Goal: Transaction & Acquisition: Purchase product/service

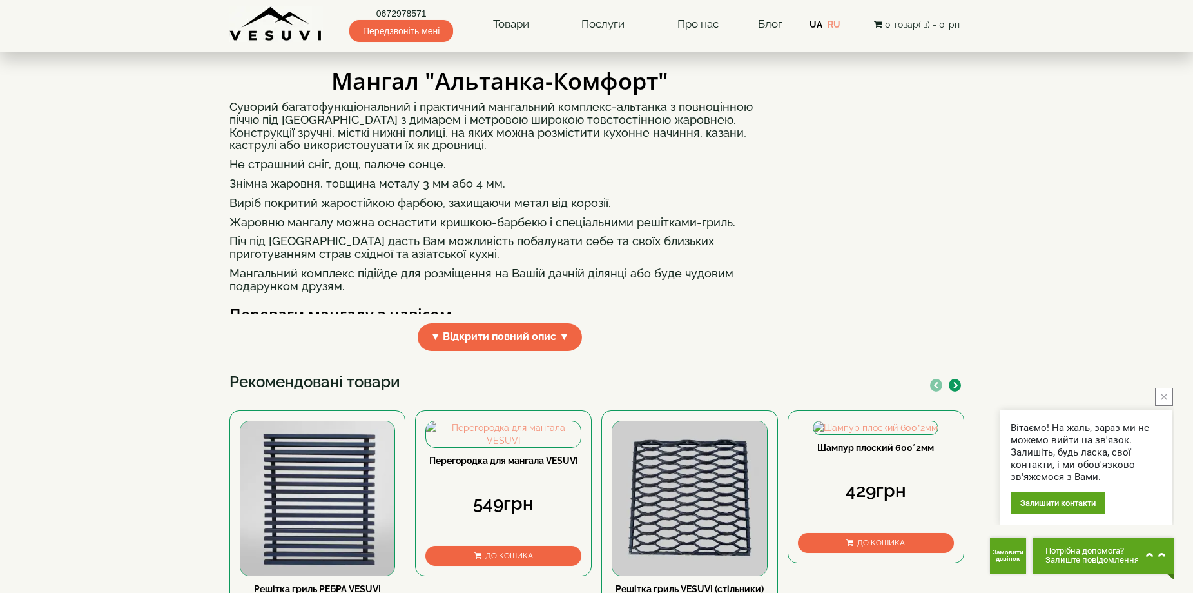
scroll to position [387, 0]
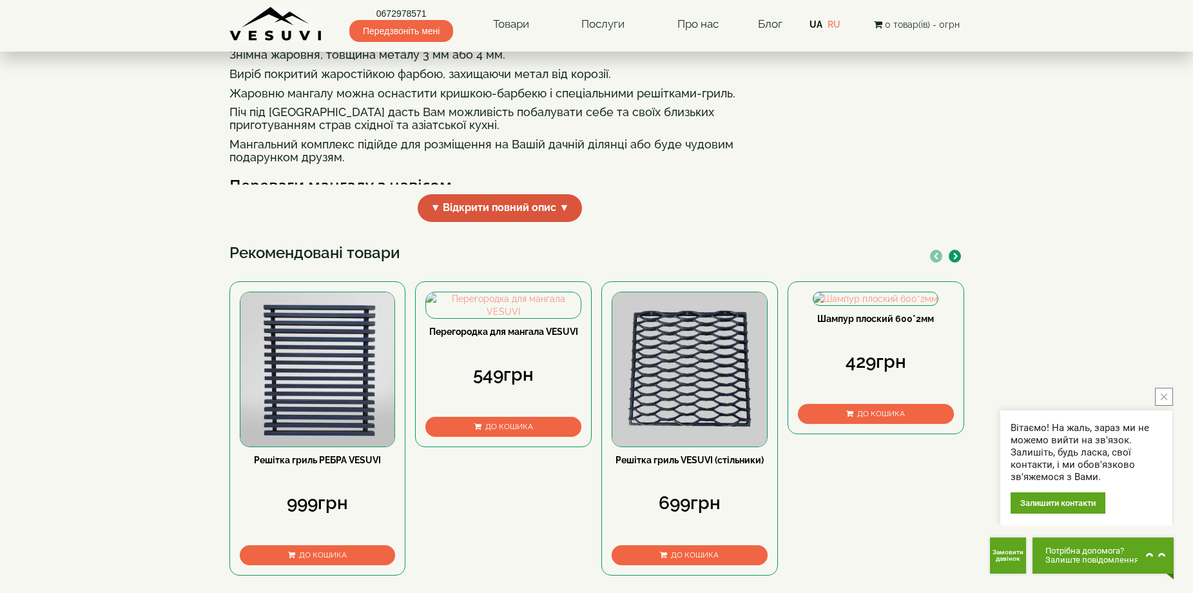
click at [541, 222] on span "▼ Відкрити повний опис ▼" at bounding box center [500, 208] width 165 height 28
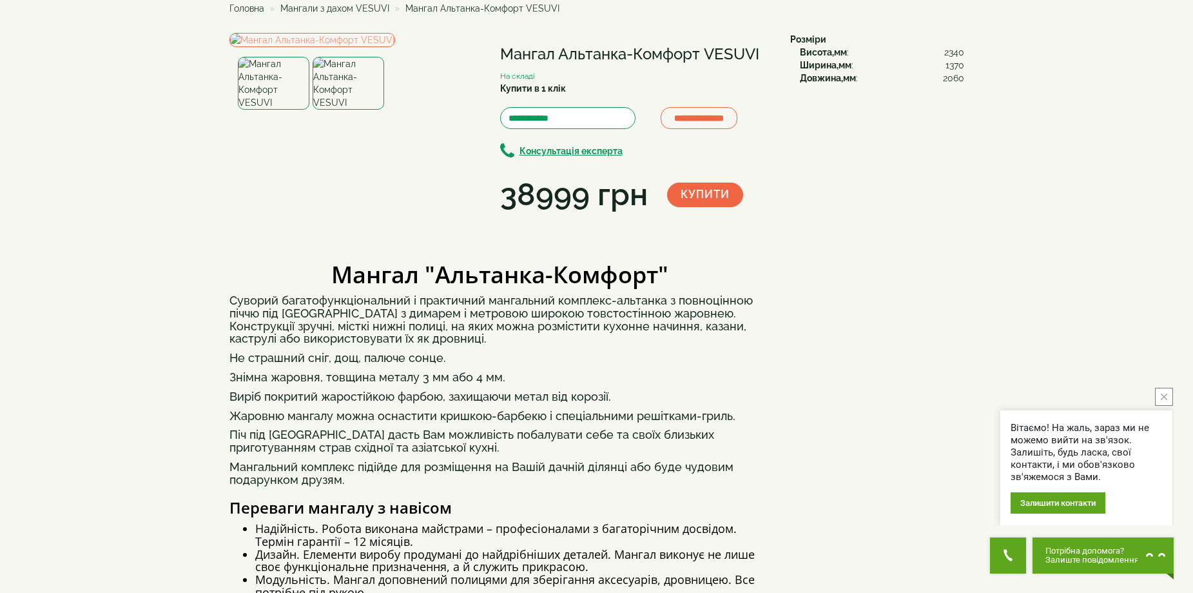
scroll to position [0, 0]
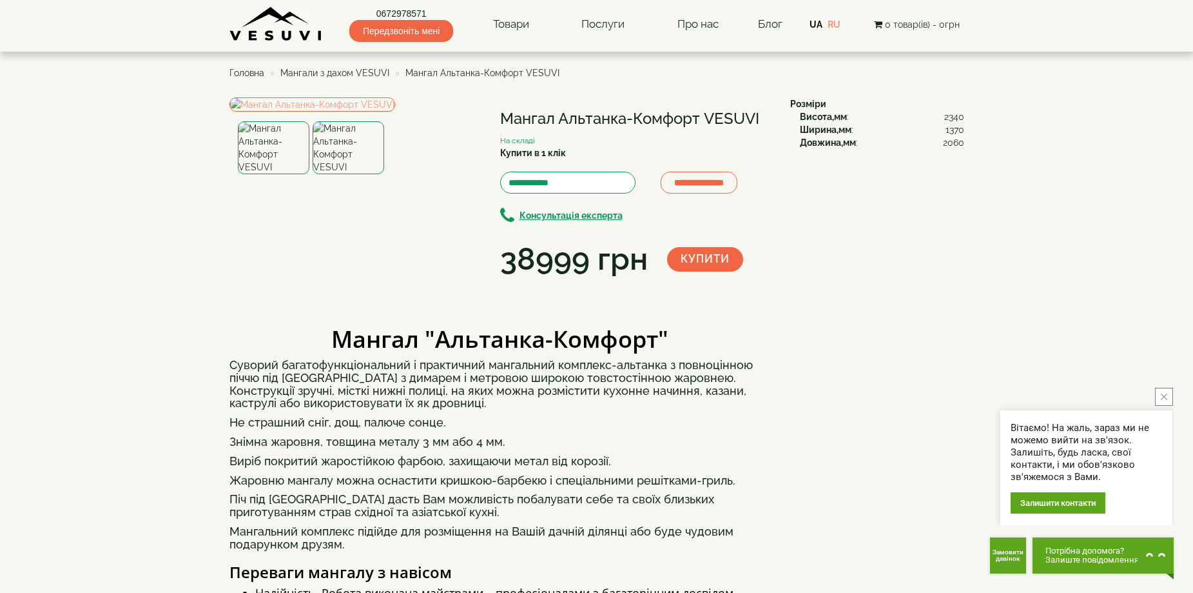
click at [339, 174] on img at bounding box center [349, 147] width 72 height 53
click at [281, 174] on img at bounding box center [274, 147] width 72 height 53
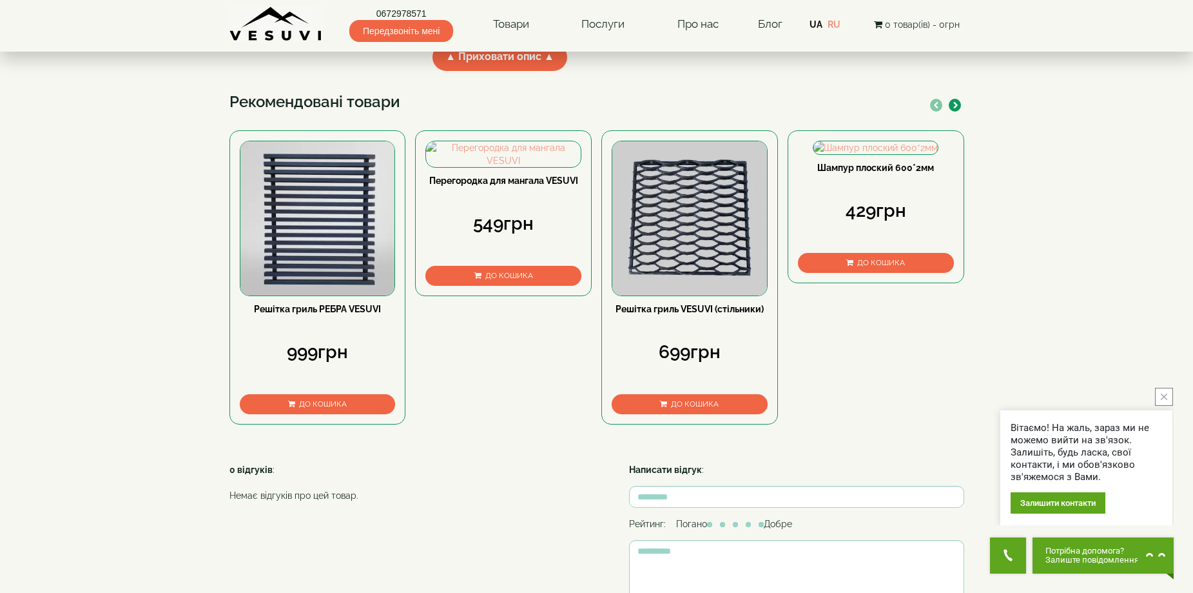
scroll to position [1096, 0]
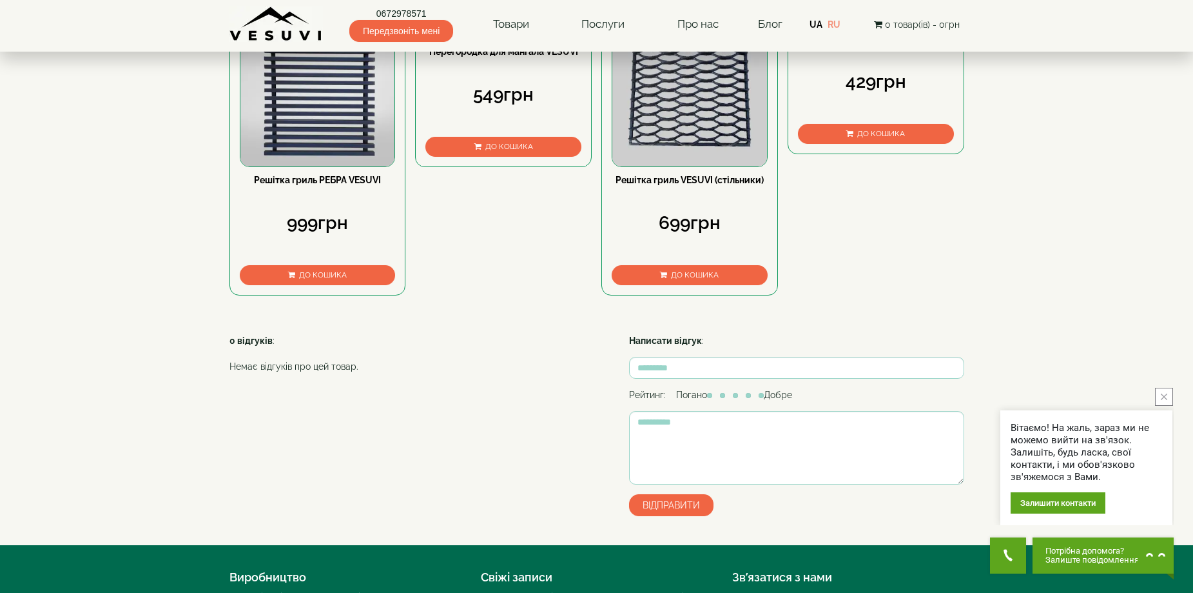
click at [345, 279] on span "До кошика" at bounding box center [323, 274] width 48 height 9
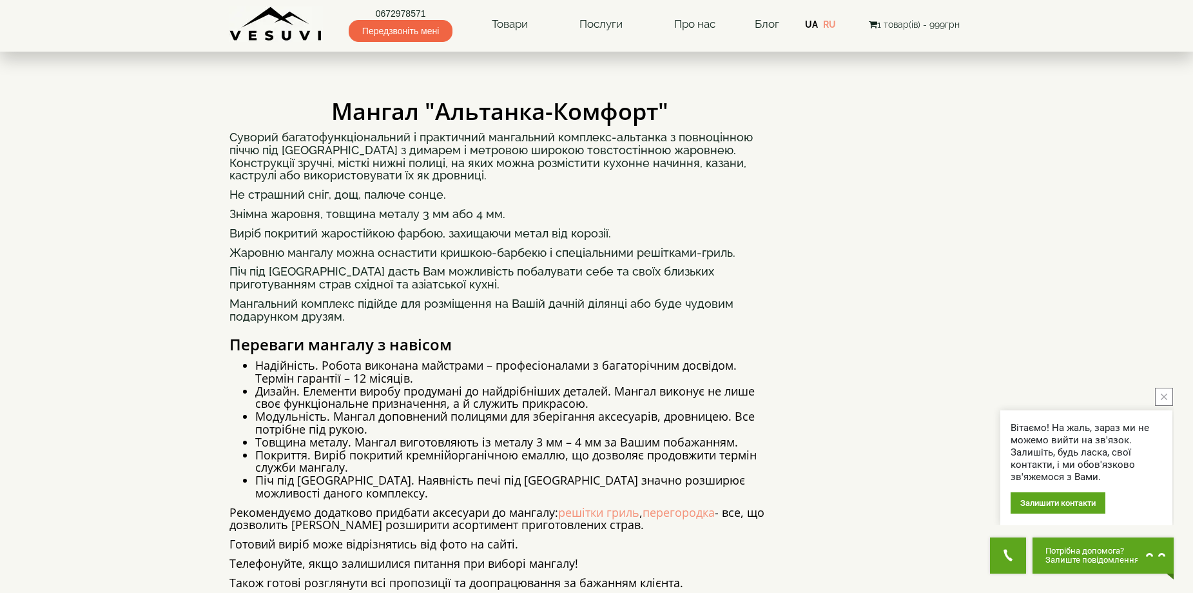
scroll to position [0, 0]
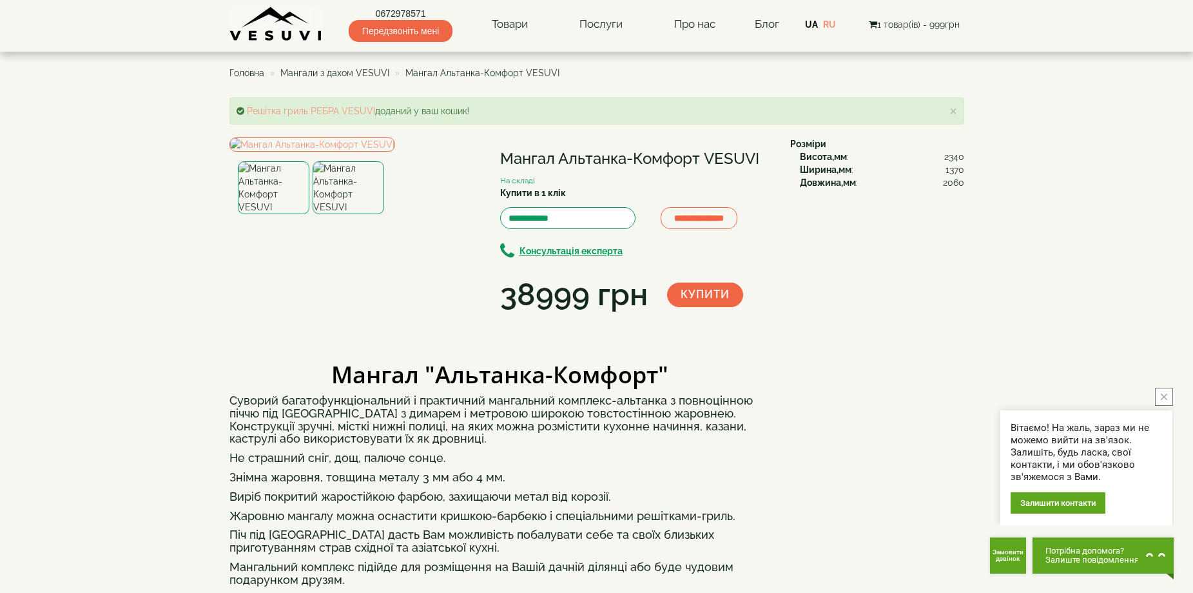
click at [909, 24] on span "1 товар(ів) - 999грн" at bounding box center [914, 24] width 91 height 10
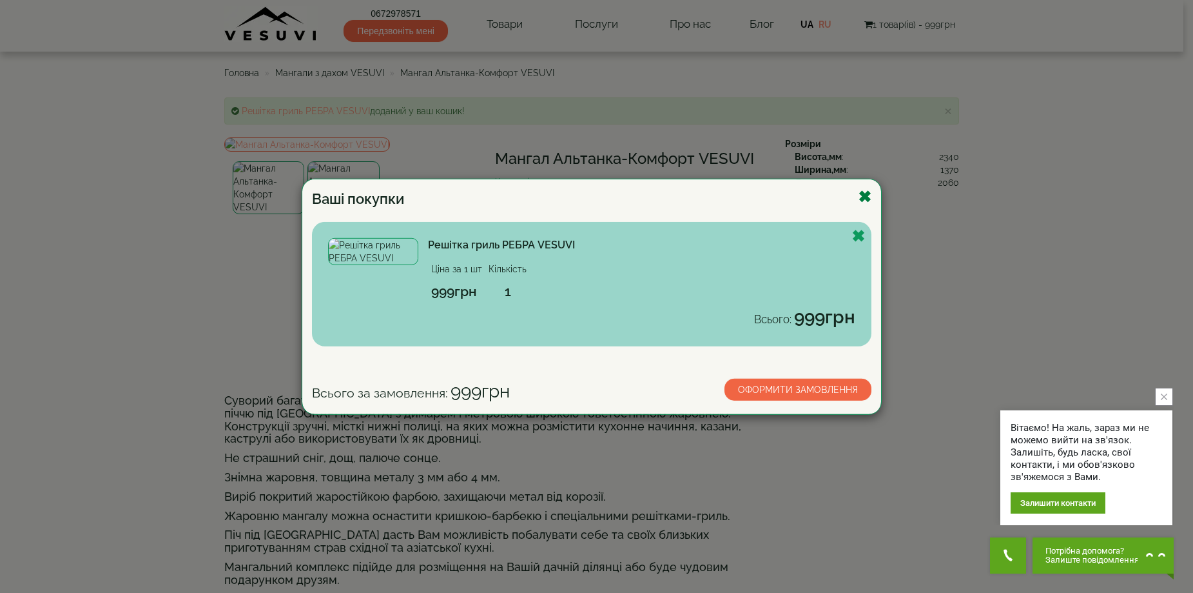
click at [869, 199] on button "Закрыть" at bounding box center [865, 196] width 14 height 16
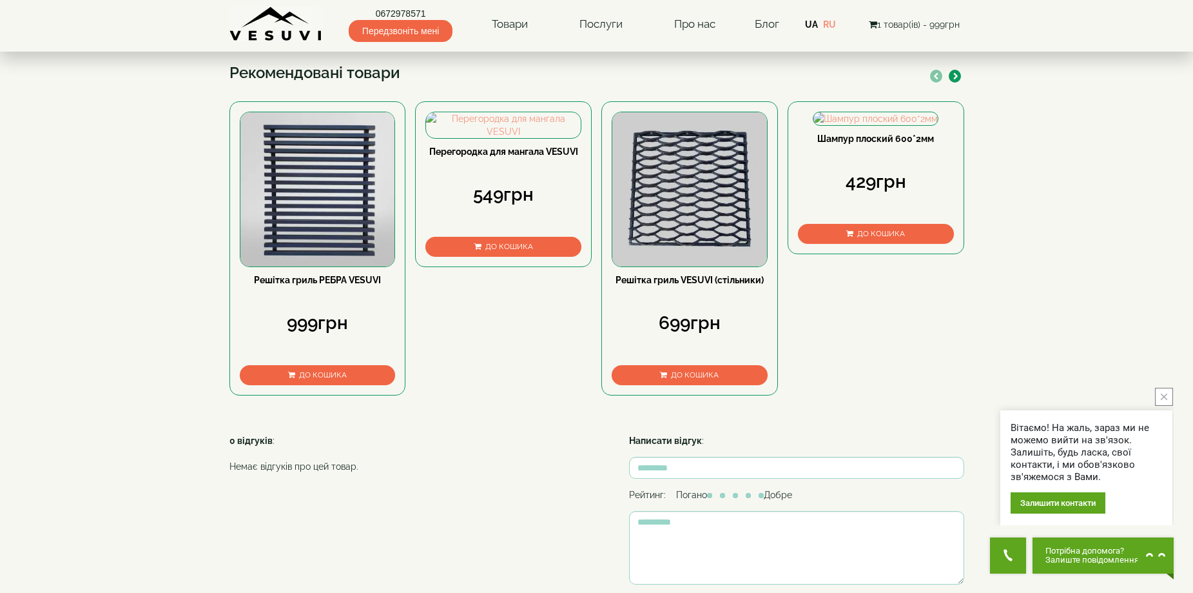
scroll to position [1161, 0]
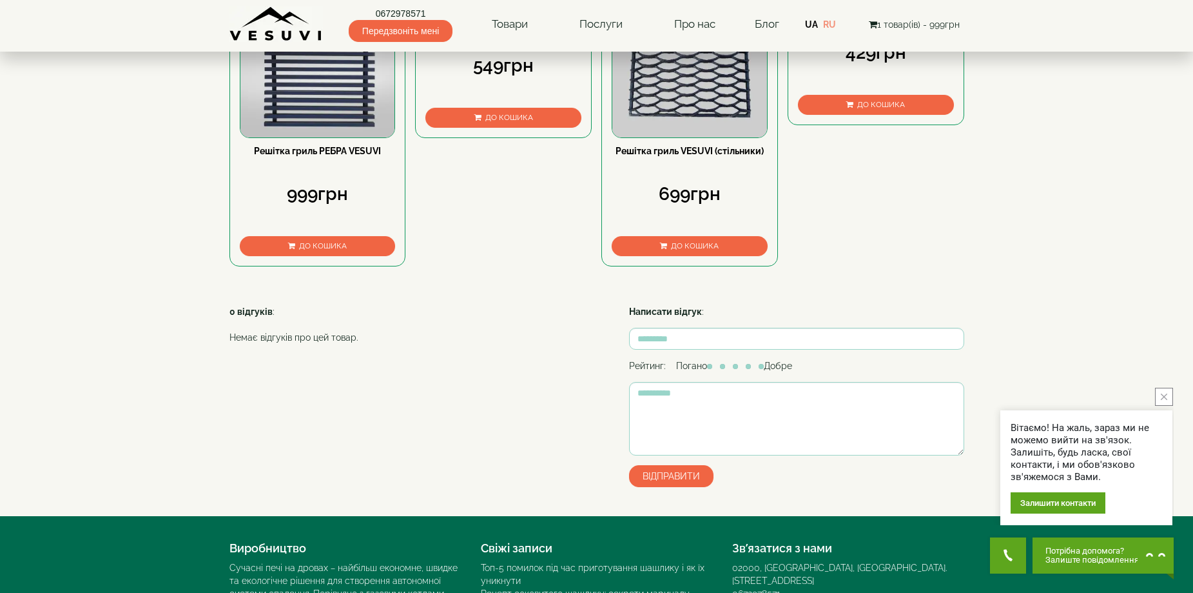
click at [309, 138] on img at bounding box center [317, 60] width 155 height 155
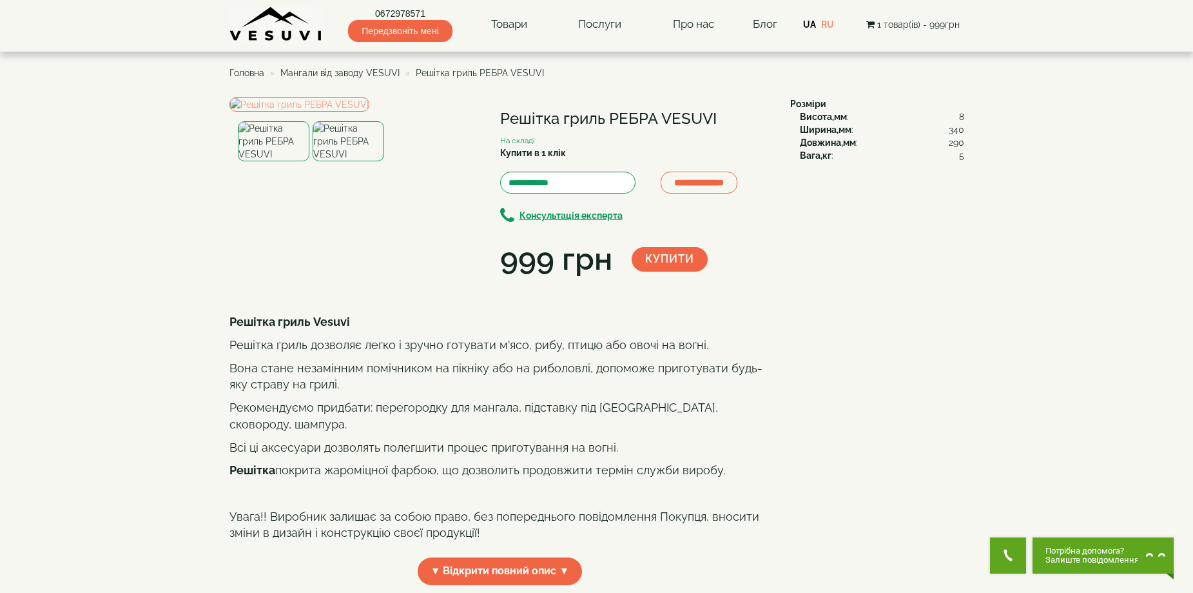
scroll to position [129, 0]
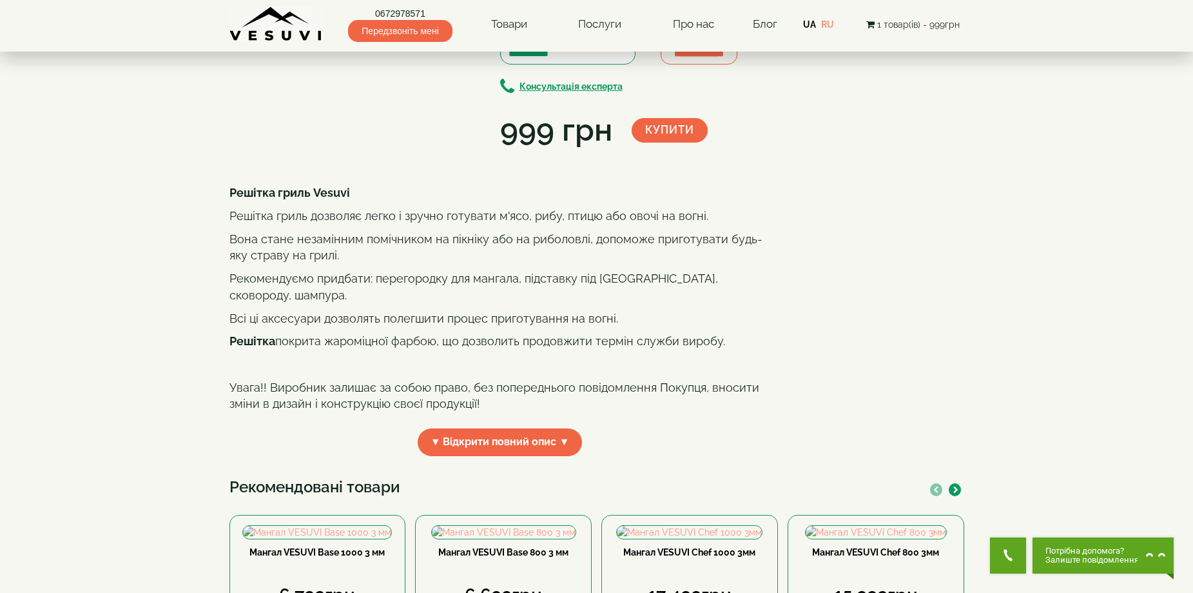
click at [346, 32] on img at bounding box center [349, 12] width 72 height 40
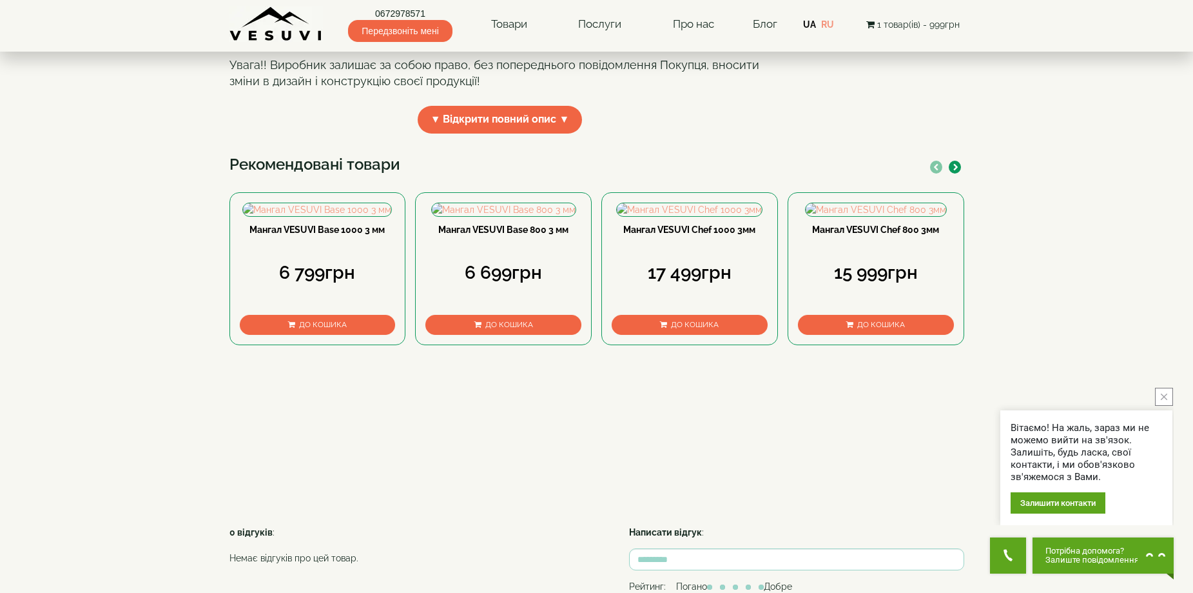
scroll to position [516, 0]
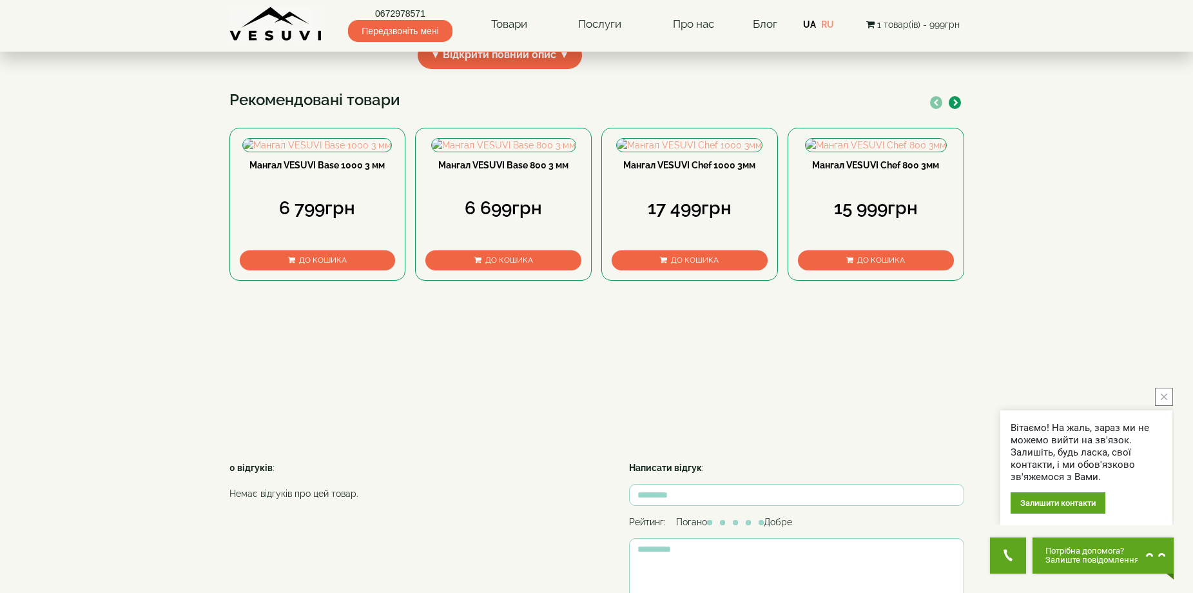
click at [956, 106] on icon "button" at bounding box center [956, 102] width 5 height 7
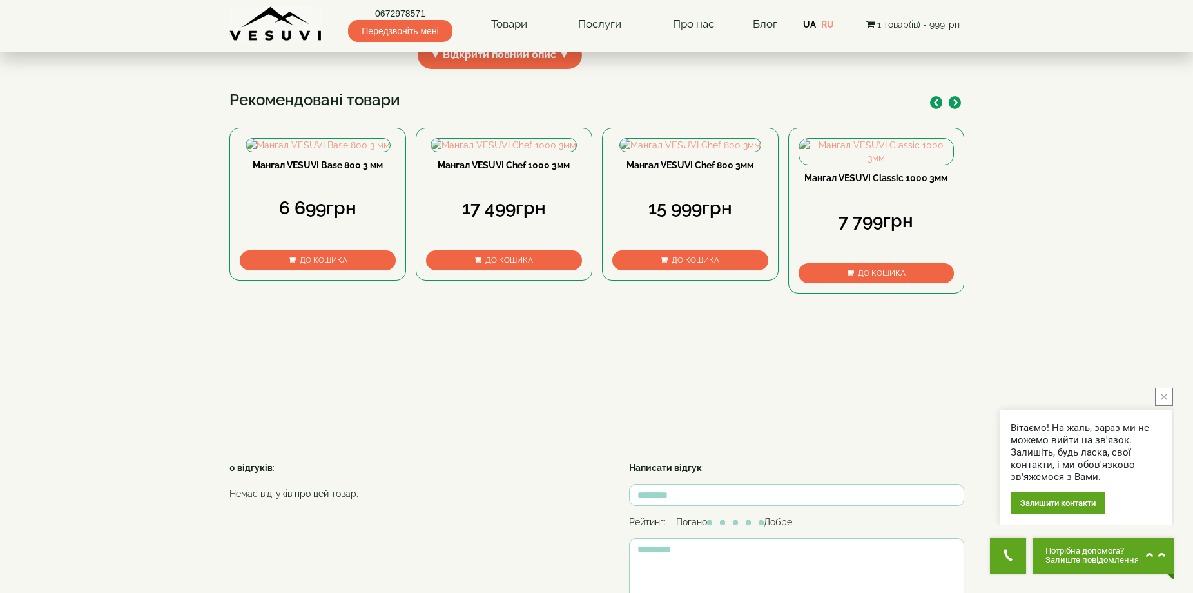
click at [956, 106] on icon "button" at bounding box center [956, 102] width 5 height 7
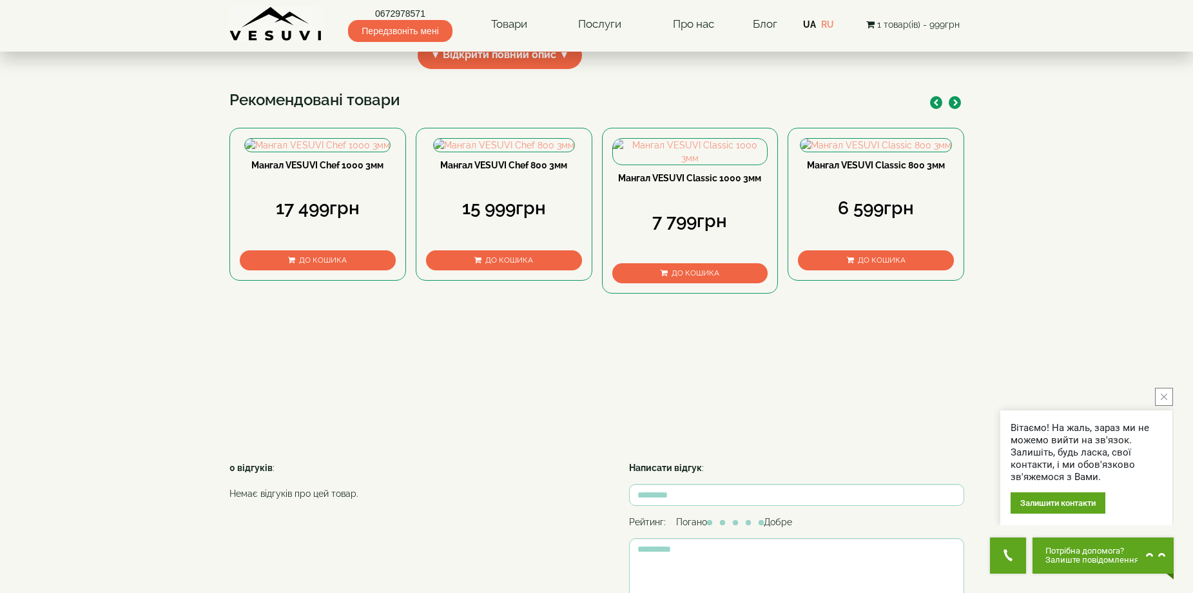
click at [956, 106] on icon "button" at bounding box center [956, 102] width 5 height 7
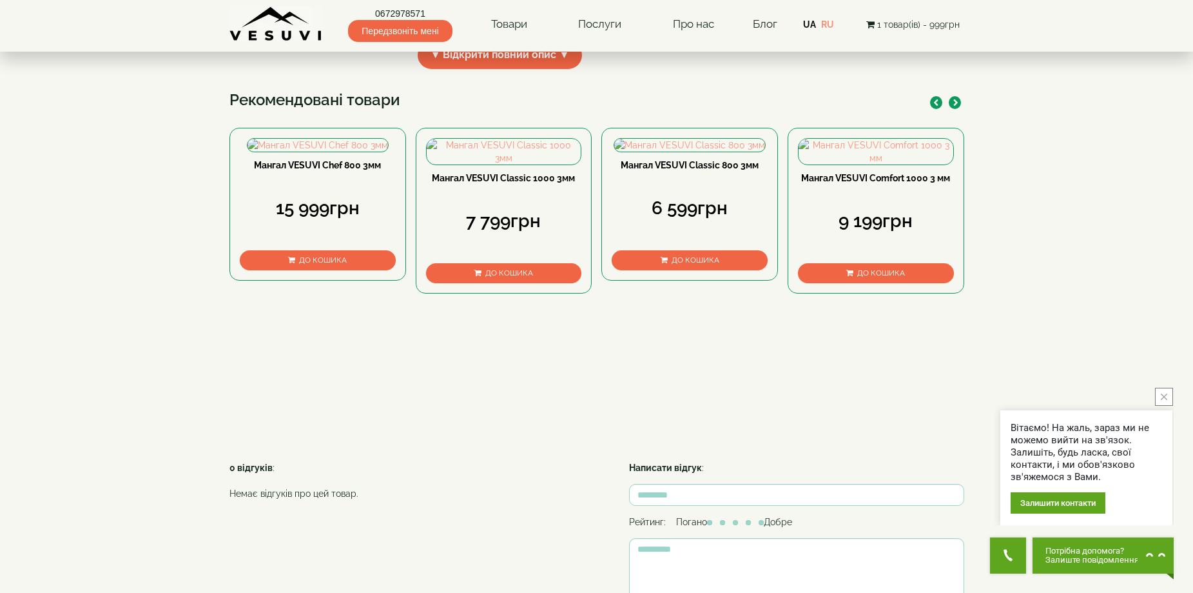
click at [956, 106] on icon "button" at bounding box center [956, 102] width 5 height 7
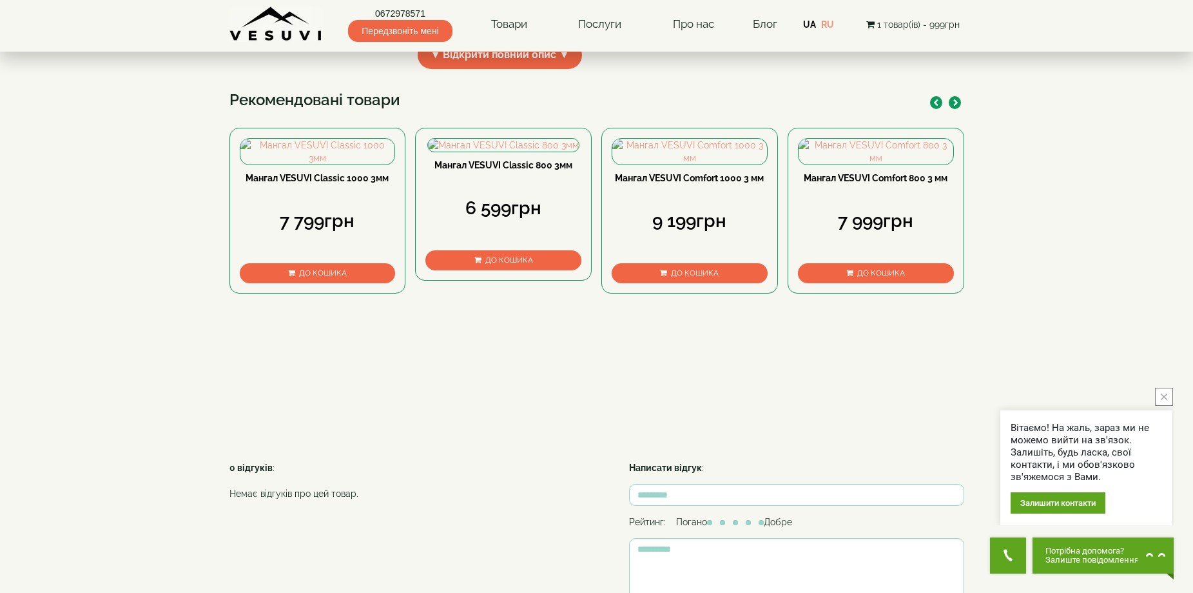
click at [956, 106] on icon "button" at bounding box center [956, 102] width 5 height 7
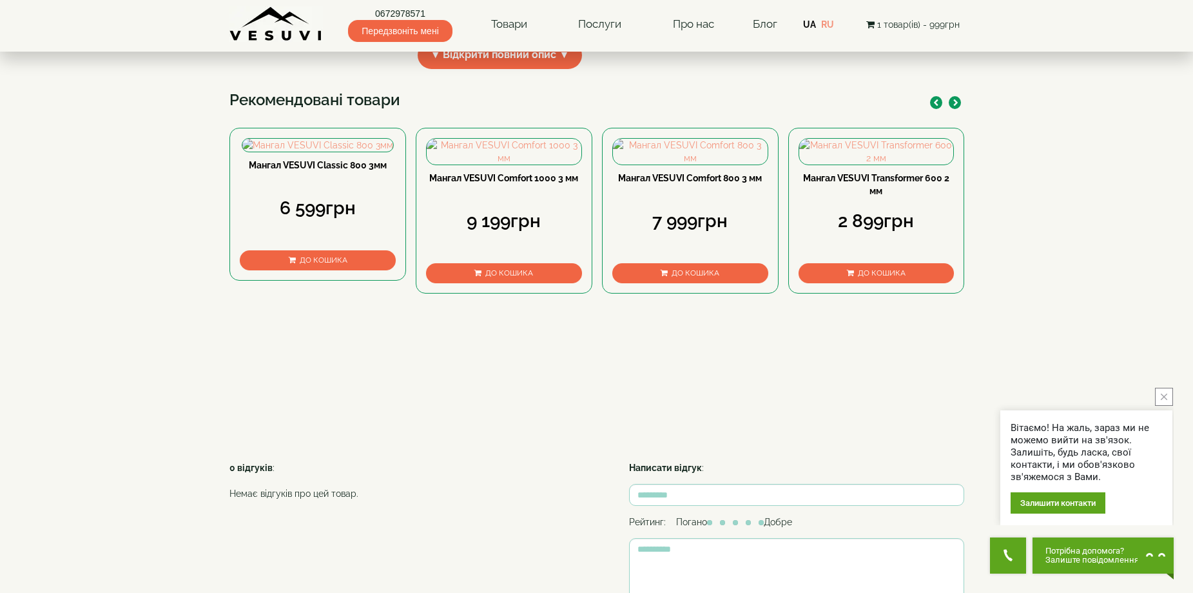
click at [956, 106] on icon "button" at bounding box center [956, 102] width 5 height 7
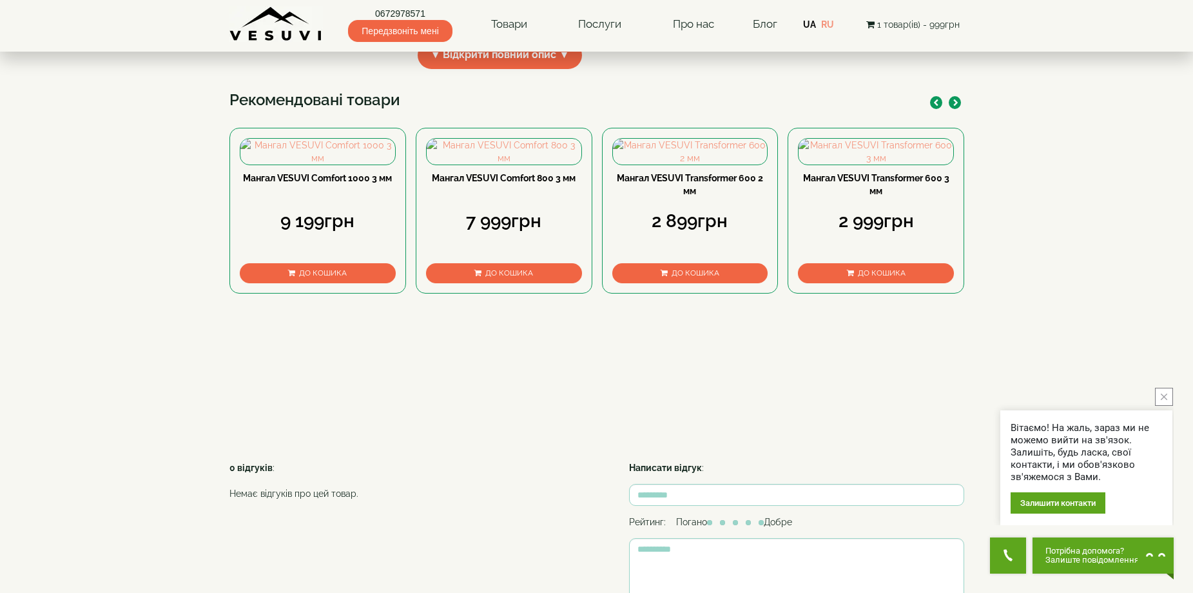
click at [956, 106] on icon "button" at bounding box center [956, 102] width 5 height 7
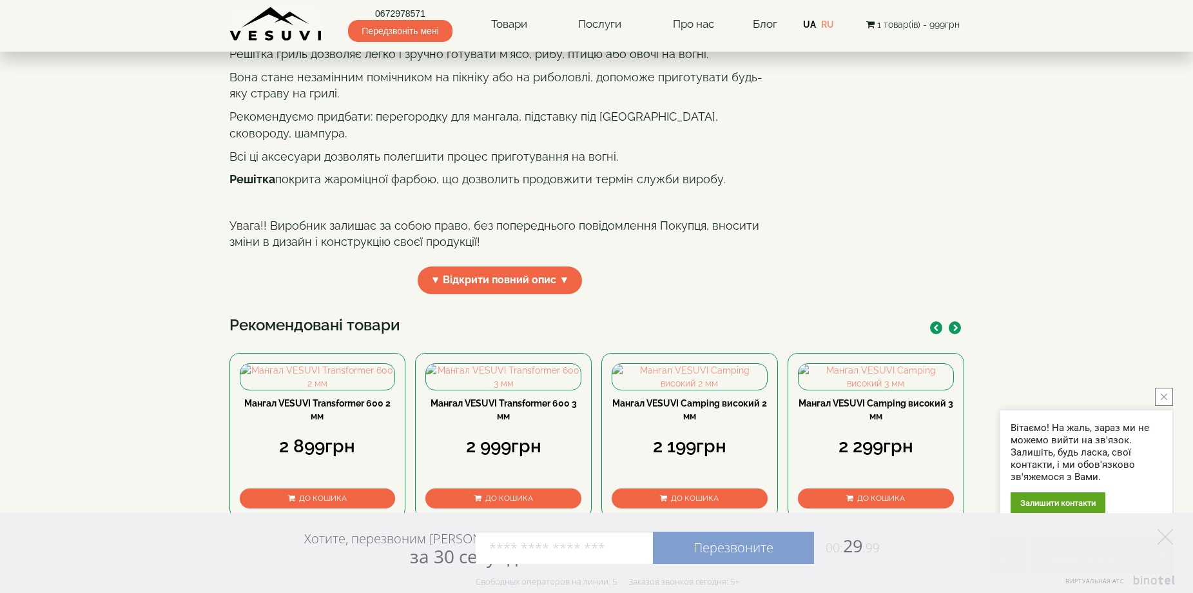
scroll to position [0, 0]
